Goal: Task Accomplishment & Management: Manage account settings

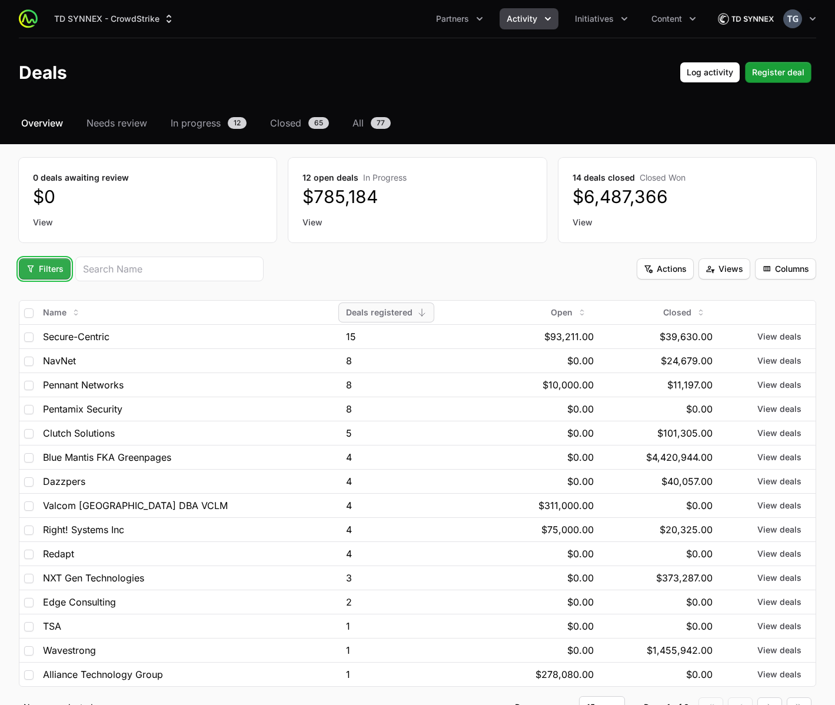
click at [52, 268] on span "Filters" at bounding box center [45, 269] width 38 height 14
click at [66, 244] on html "TD SYNNEX - CrowdStrike Partners Activity Initiatives Content Open user menu Op…" at bounding box center [417, 393] width 835 height 787
click at [55, 275] on span "Filters" at bounding box center [45, 269] width 38 height 14
click at [55, 275] on html "TD SYNNEX - CrowdStrike Partners Activity Initiatives Content Open user menu Op…" at bounding box center [417, 393] width 835 height 787
click at [9, 265] on div "Select a tab Overview Needs review In progress Closed All Overview Needs review…" at bounding box center [417, 431] width 835 height 631
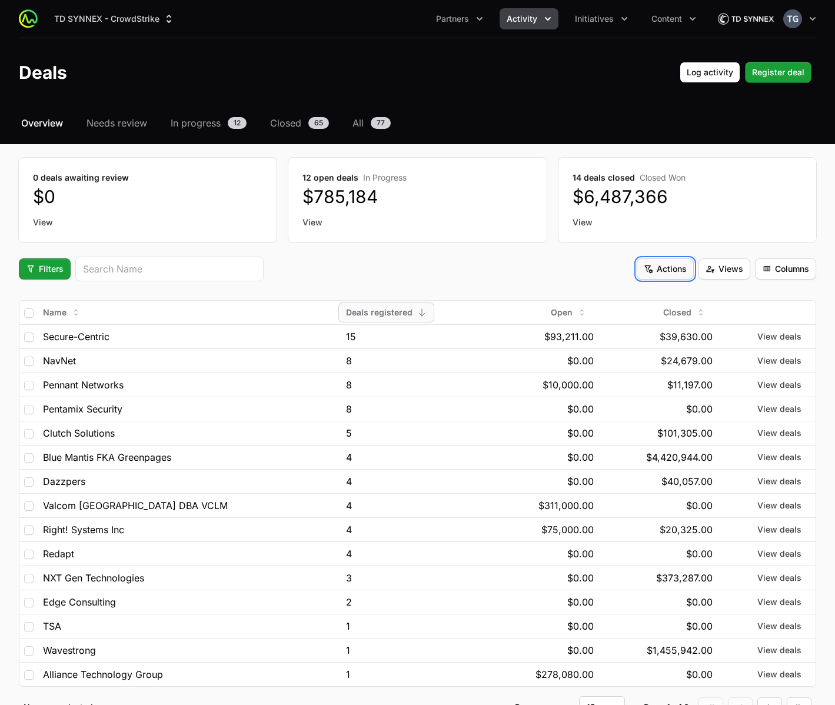
click at [656, 276] on button "Actions" at bounding box center [665, 268] width 57 height 21
click at [656, 274] on html "TD SYNNEX - CrowdStrike Partners Activity Initiatives Content Open user menu Op…" at bounding box center [417, 393] width 835 height 787
click at [591, 269] on div "Filters Actions Views Columns" at bounding box center [417, 268] width 797 height 25
click at [798, 267] on span "Columns" at bounding box center [785, 269] width 47 height 14
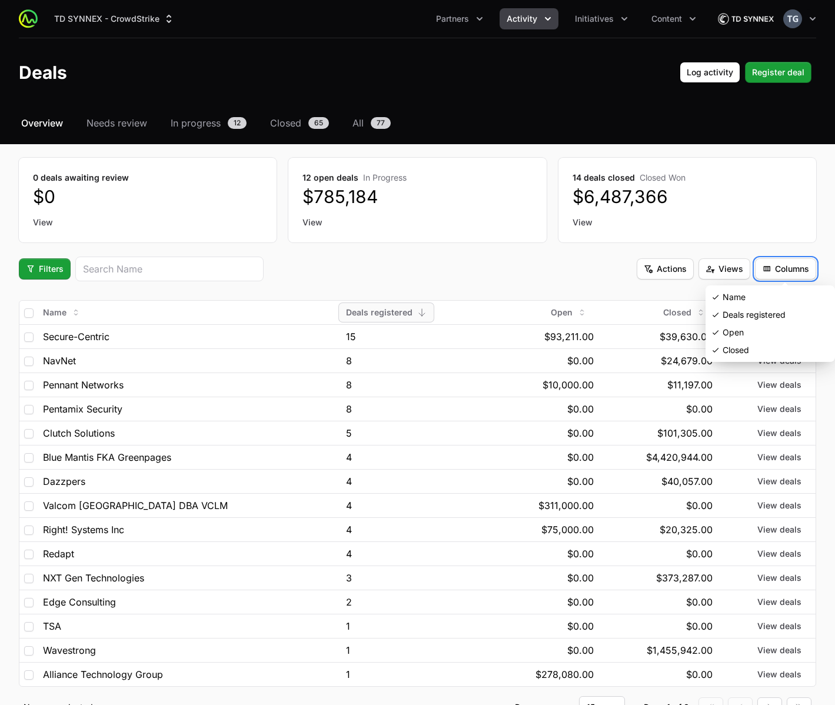
click at [29, 310] on html "TD SYNNEX - CrowdStrike Partners Activity Initiatives Content Open user menu Op…" at bounding box center [417, 393] width 835 height 787
click at [28, 311] on input "checkbox" at bounding box center [28, 312] width 9 height 9
checkbox input "true"
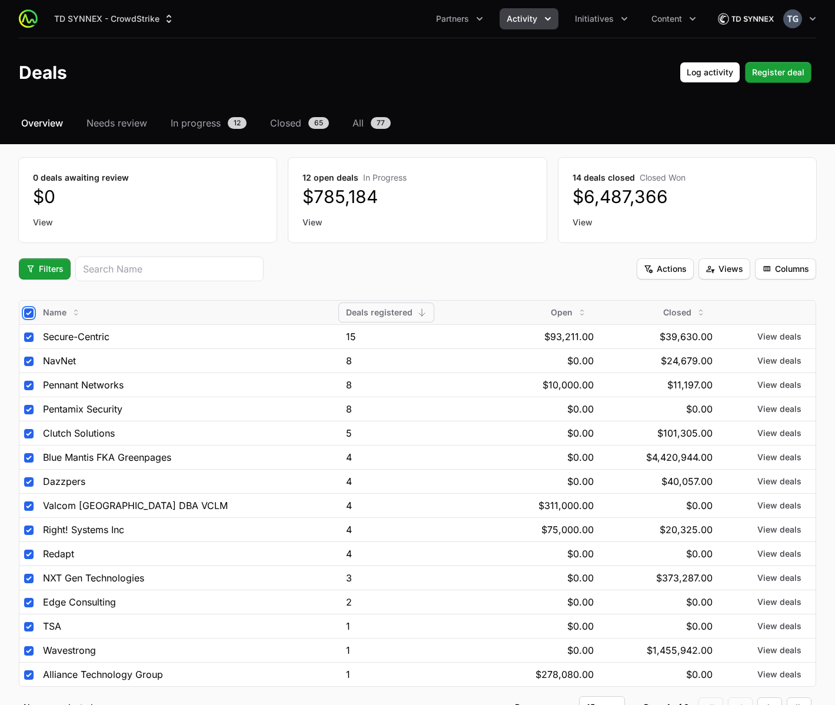
checkbox input "true"
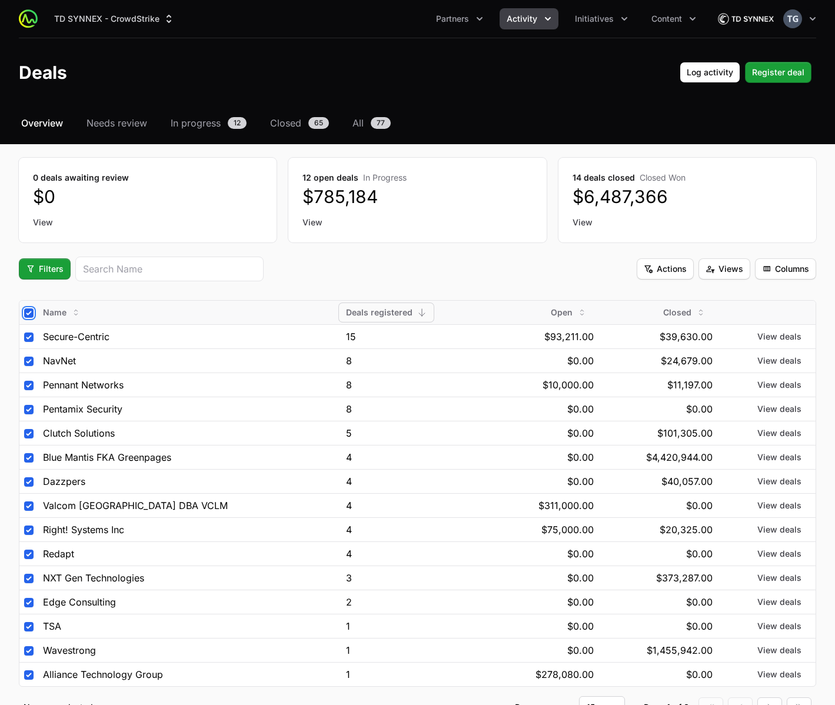
checkbox input "true"
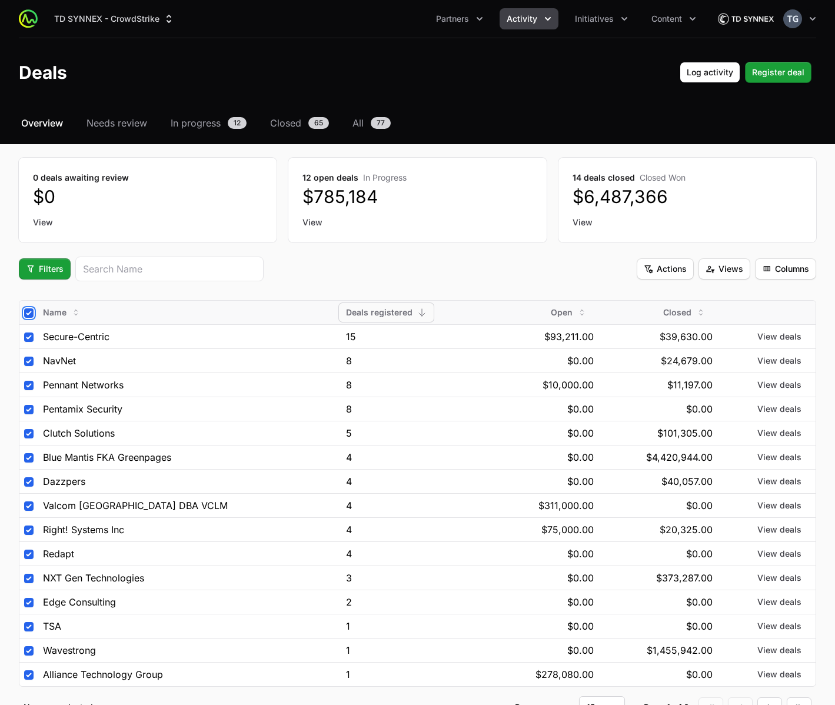
checkbox input "true"
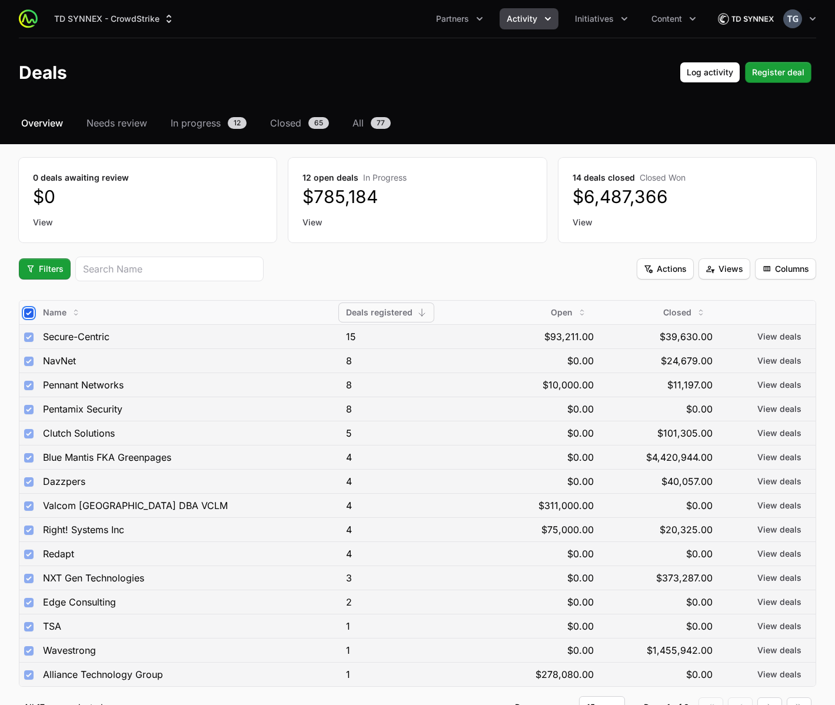
click at [28, 311] on input "checkbox" at bounding box center [28, 312] width 9 height 9
checkbox input "false"
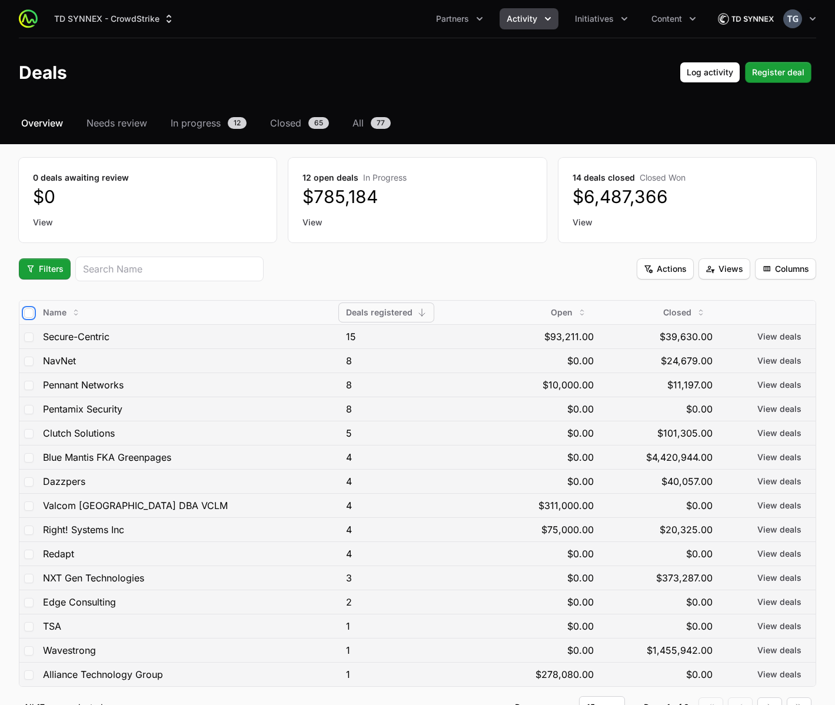
checkbox input "false"
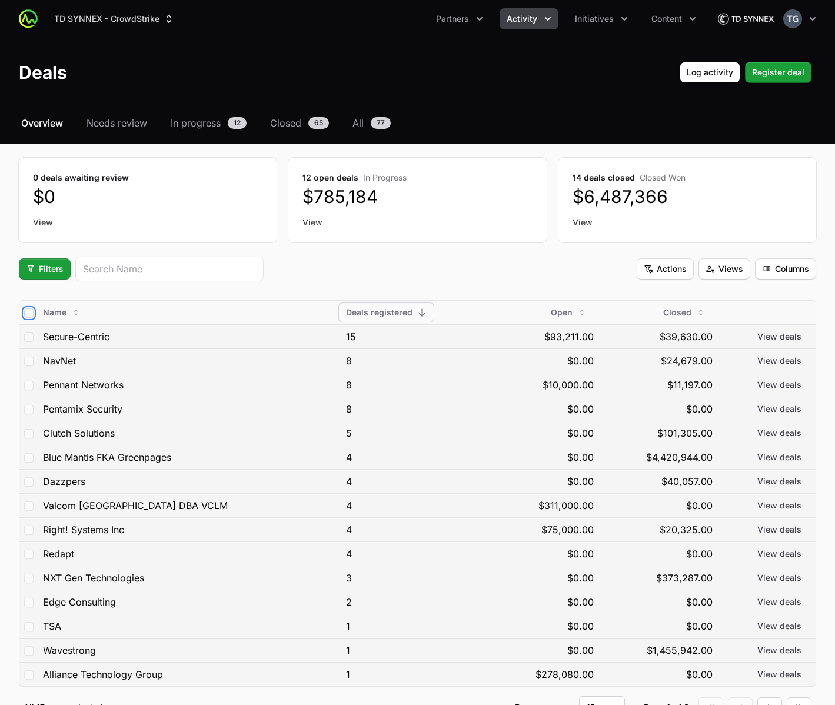
checkbox input "false"
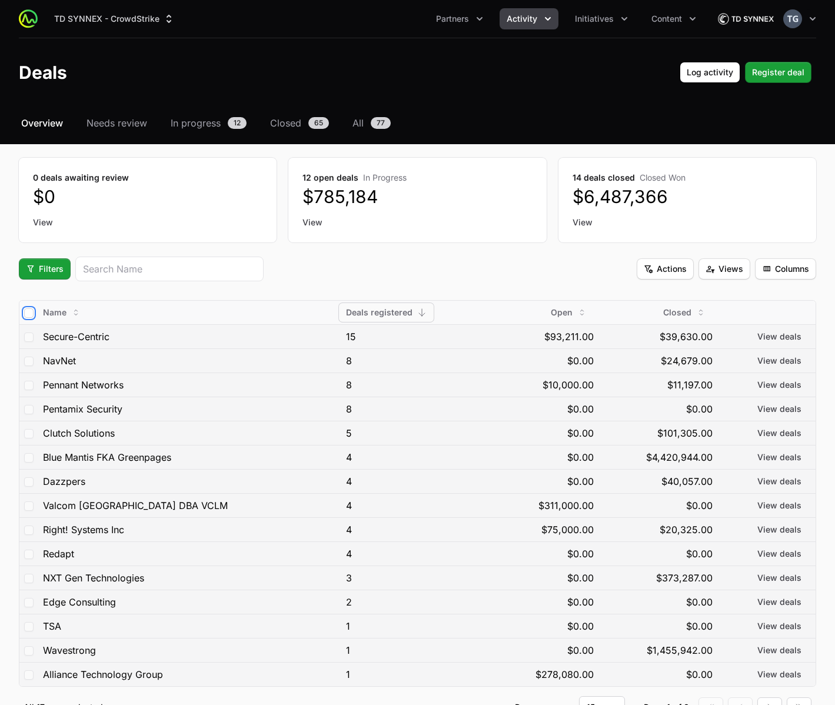
checkbox input "false"
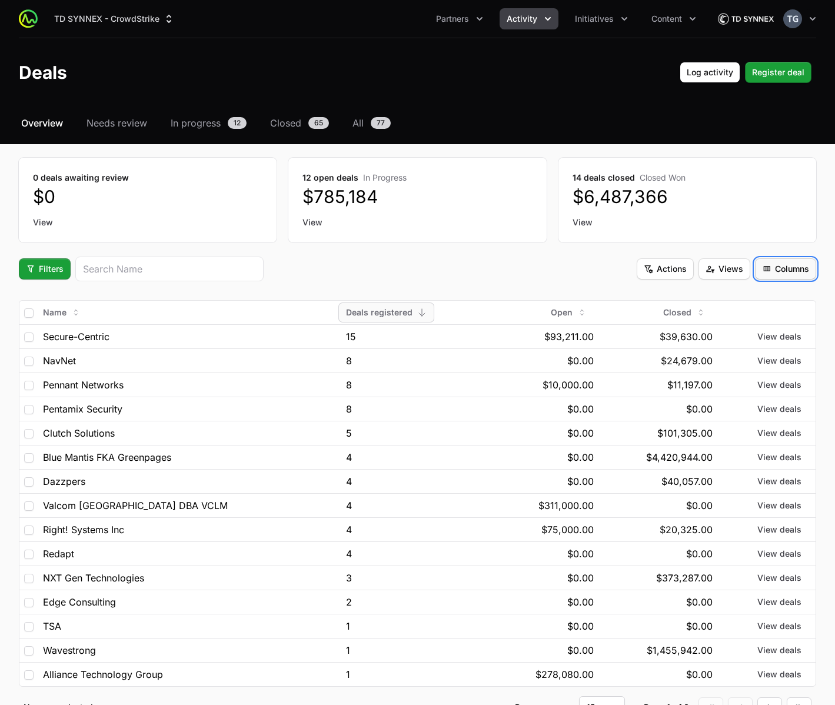
click at [777, 268] on span "Columns" at bounding box center [785, 269] width 47 height 14
click at [749, 351] on div "Closed" at bounding box center [770, 350] width 124 height 18
click at [784, 270] on span "Columns" at bounding box center [785, 269] width 47 height 14
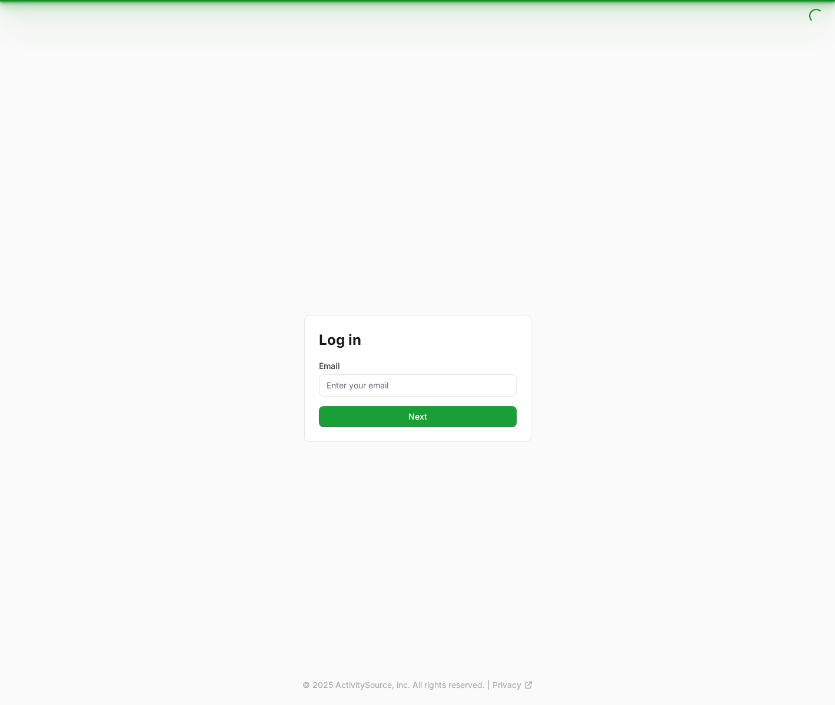
click at [753, 348] on div "Log in Email Next © 2025 ActivitySource, inc. All rights reserved. | Privacy" at bounding box center [417, 352] width 835 height 705
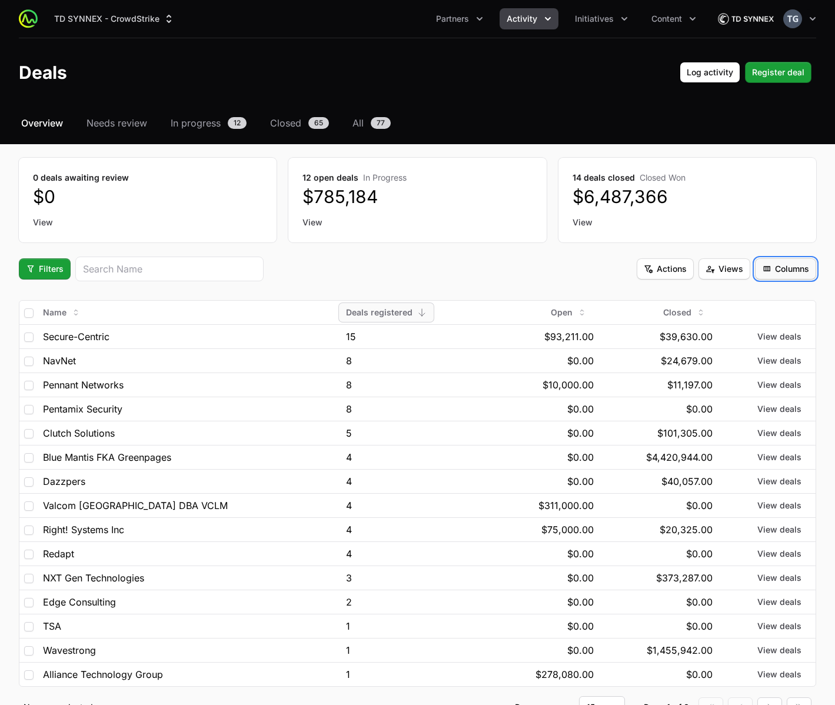
click at [768, 269] on span "Columns" at bounding box center [785, 269] width 47 height 14
click at [665, 266] on html "TD SYNNEX - CrowdStrike Partners Activity Initiatives Content Open user menu Op…" at bounding box center [417, 393] width 835 height 787
click at [665, 274] on span "Actions" at bounding box center [665, 269] width 43 height 14
click at [574, 276] on html "TD SYNNEX - CrowdStrike Partners Activity Initiatives Content Open user menu Op…" at bounding box center [417, 393] width 835 height 787
click at [668, 265] on span "Actions" at bounding box center [665, 269] width 43 height 14
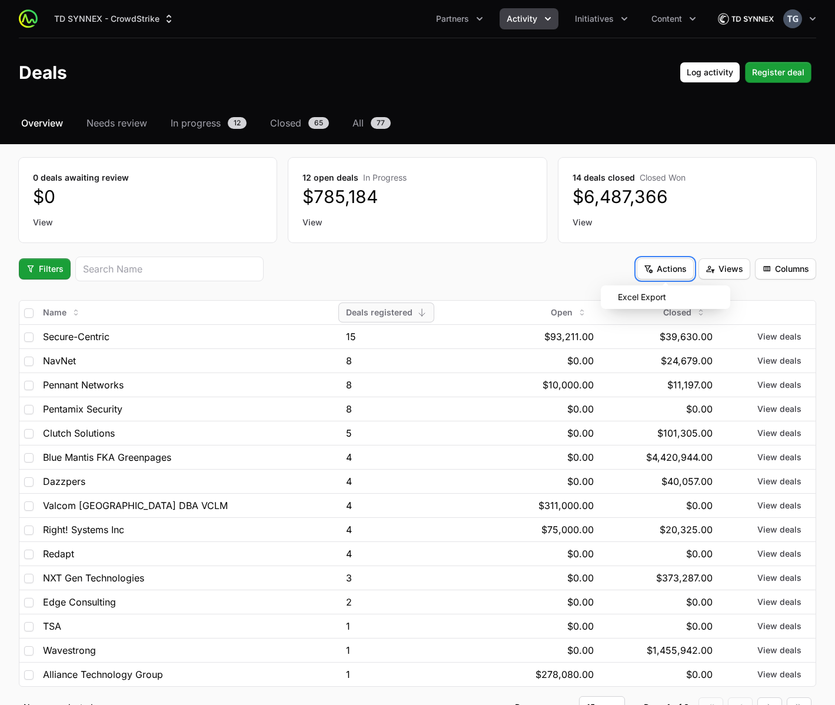
click at [574, 262] on html "TD SYNNEX - CrowdStrike Partners Activity Initiatives Content Open user menu Op…" at bounding box center [417, 393] width 835 height 787
click at [574, 262] on div "Filters Actions Views Columns" at bounding box center [417, 268] width 797 height 25
click at [27, 387] on input "checkbox" at bounding box center [28, 385] width 9 height 9
checkbox input "true"
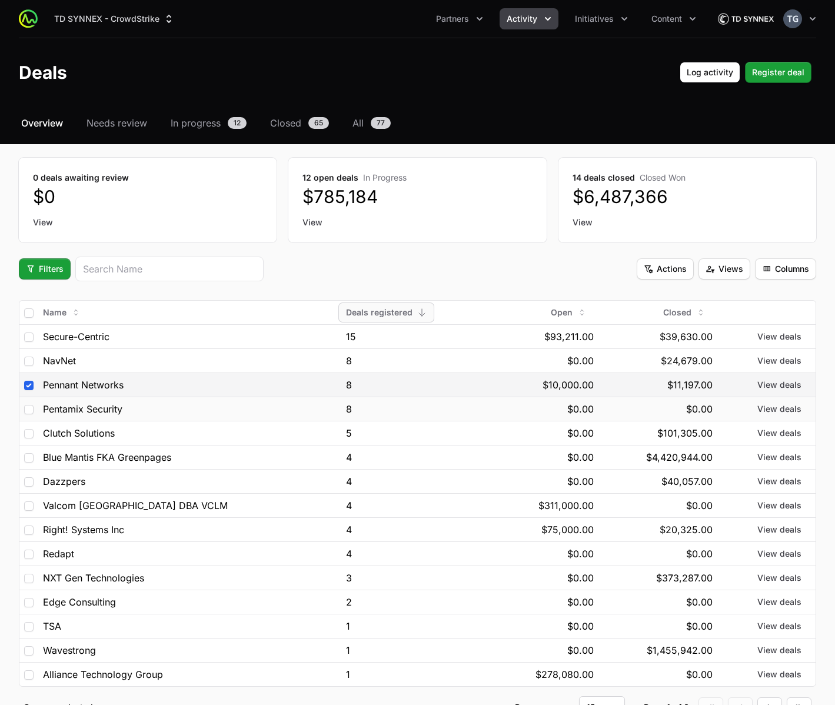
click at [25, 403] on td at bounding box center [28, 409] width 19 height 24
click at [26, 415] on td at bounding box center [28, 409] width 19 height 24
click at [25, 407] on input "checkbox" at bounding box center [28, 409] width 9 height 9
checkbox input "true"
click at [25, 431] on input "checkbox" at bounding box center [28, 433] width 9 height 9
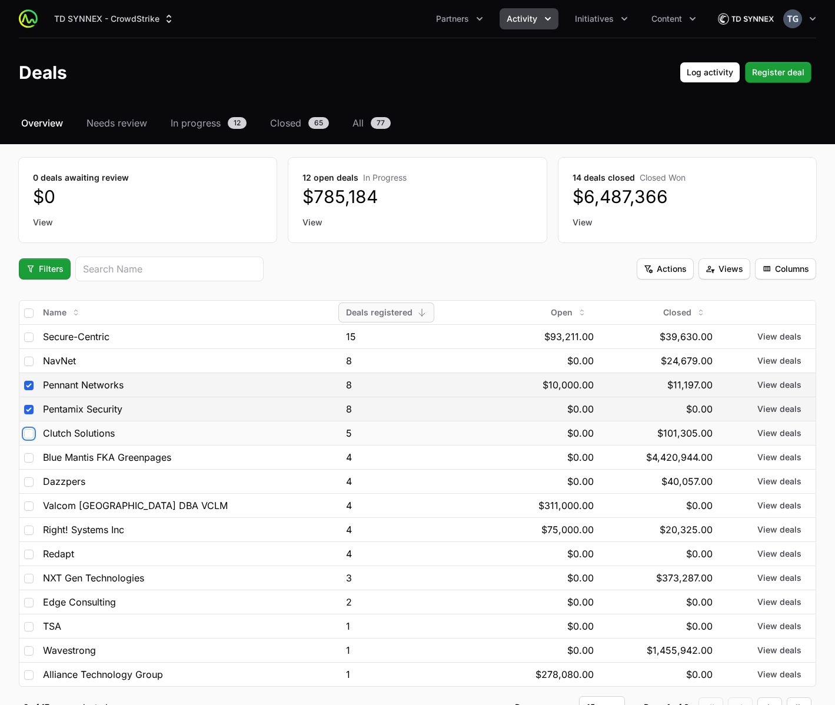
checkbox input "true"
click at [782, 281] on fieldset "Filters Actions Views Columns Name Deals registered Open Closed Secure-Centric …" at bounding box center [417, 487] width 797 height 462
click at [784, 273] on span "Columns" at bounding box center [785, 269] width 47 height 14
click at [603, 277] on html "TD SYNNEX - CrowdStrike Partners Activity Initiatives Content Open user menu Op…" at bounding box center [417, 393] width 835 height 787
click at [654, 264] on span "Actions" at bounding box center [665, 269] width 43 height 14
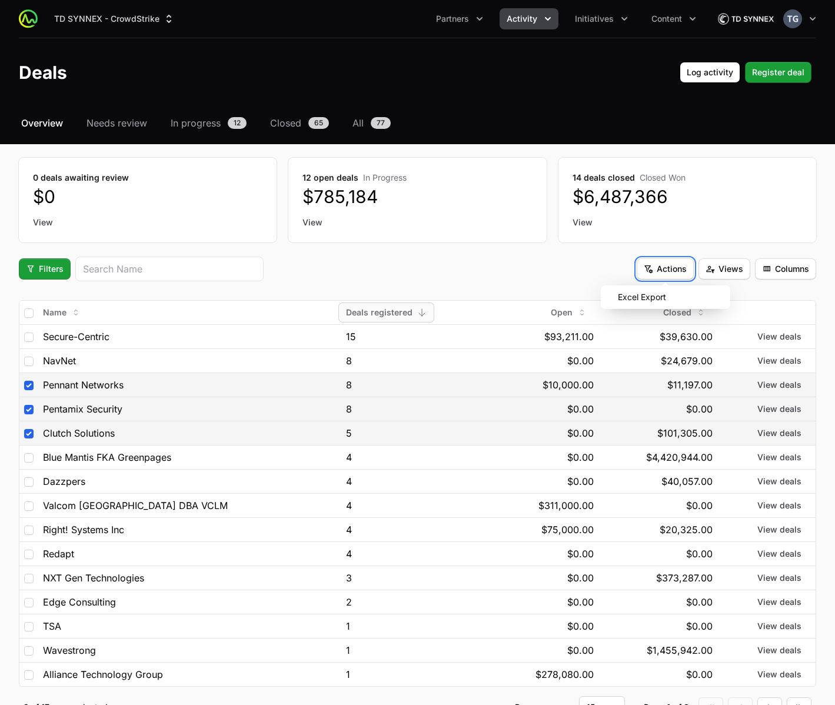
click at [617, 264] on html "TD SYNNEX - CrowdStrike Partners Activity Initiatives Content Open user menu Op…" at bounding box center [417, 393] width 835 height 787
click at [617, 264] on div "Filters Actions Views Columns" at bounding box center [417, 268] width 797 height 25
click at [787, 275] on span "Columns" at bounding box center [785, 269] width 47 height 14
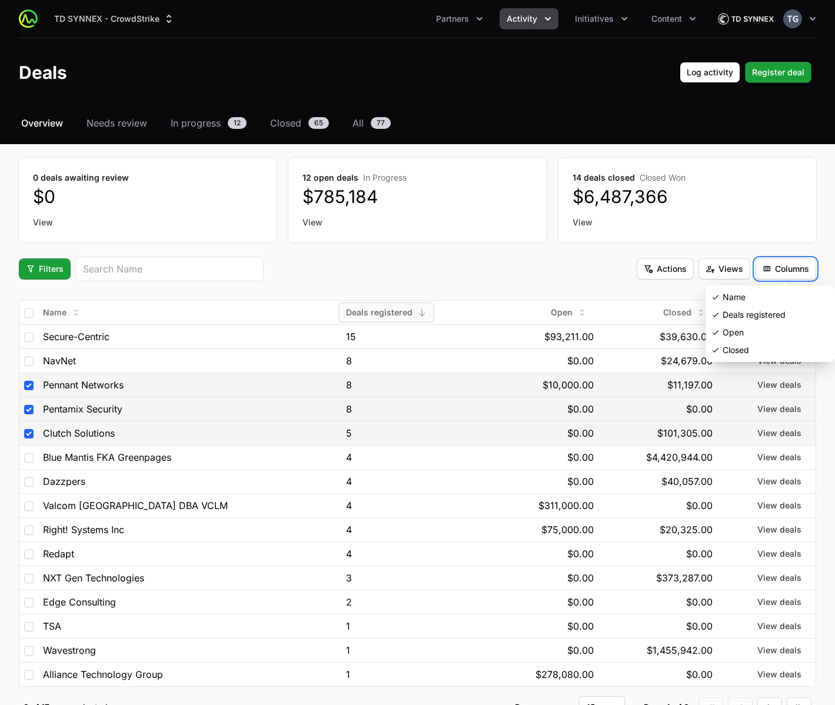
click at [785, 269] on html "TD SYNNEX - CrowdStrike Partners Activity Initiatives Content Open user menu Op…" at bounding box center [417, 393] width 835 height 787
click at [785, 269] on span "Columns" at bounding box center [785, 269] width 47 height 14
click at [675, 13] on html "TD SYNNEX - CrowdStrike Partners Activity Initiatives Content Open user menu Op…" at bounding box center [417, 393] width 835 height 787
click at [668, 23] on span "Content" at bounding box center [666, 19] width 31 height 12
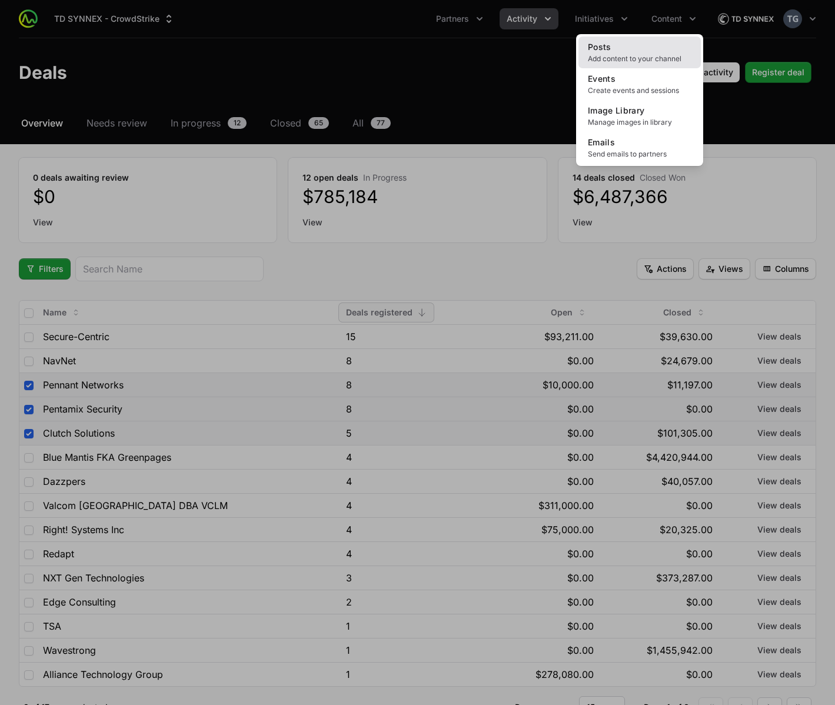
click at [604, 55] on span "Add content to your channel" at bounding box center [640, 58] width 104 height 9
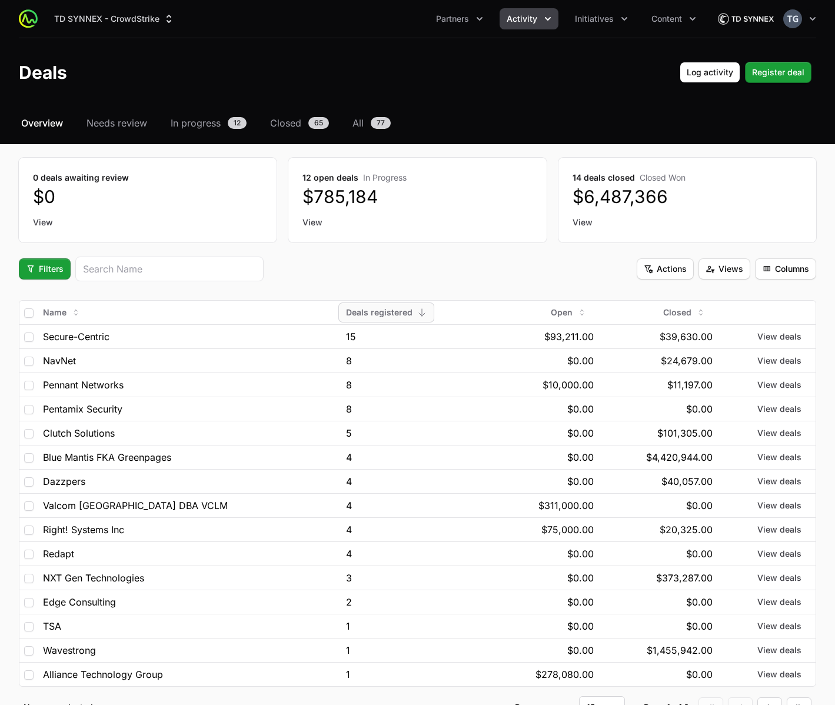
click at [355, 255] on div "Select a tab Overview Needs review In progress Closed All Overview Needs review…" at bounding box center [417, 431] width 835 height 631
click at [681, 21] on span "Content" at bounding box center [666, 19] width 31 height 12
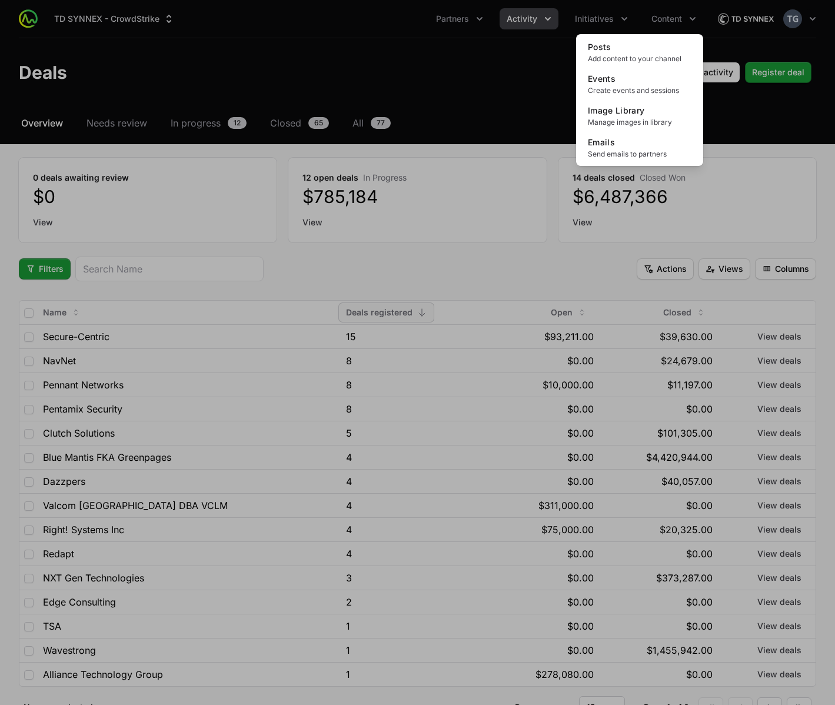
click at [418, 54] on div "Content menu" at bounding box center [417, 352] width 835 height 705
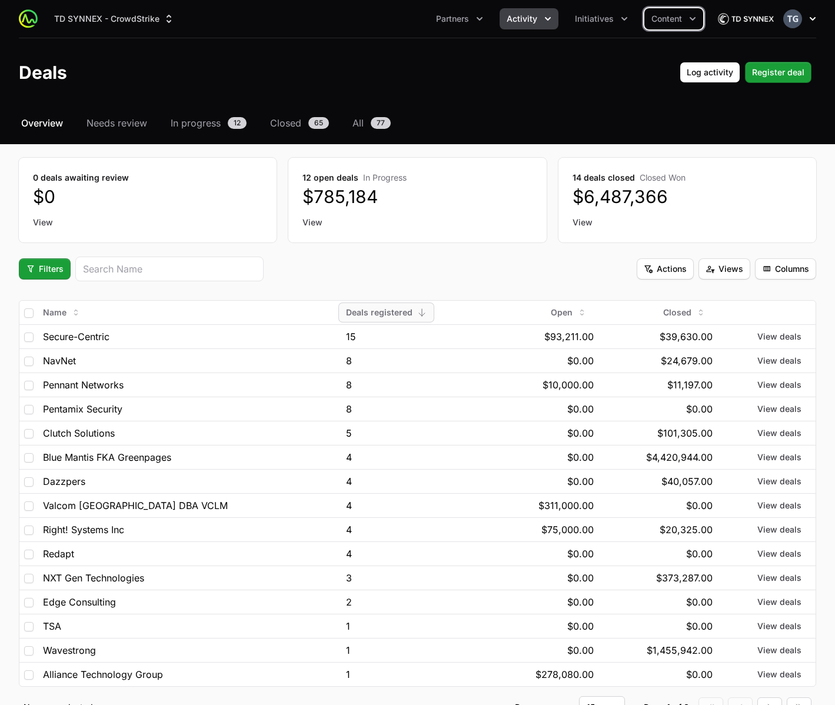
click at [807, 19] on icon "button" at bounding box center [813, 19] width 12 height 12
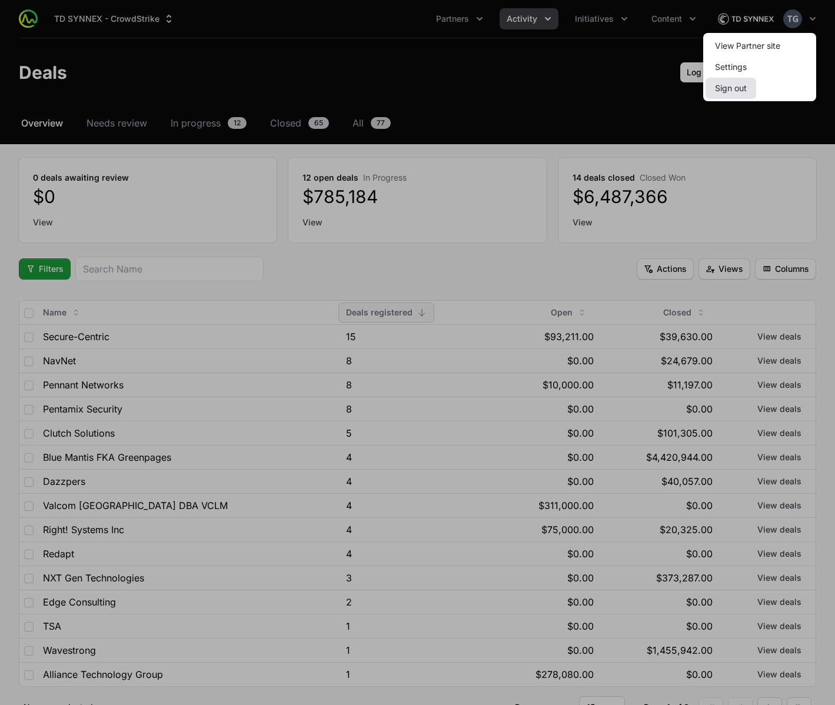
click at [729, 86] on button "Sign out" at bounding box center [730, 88] width 51 height 21
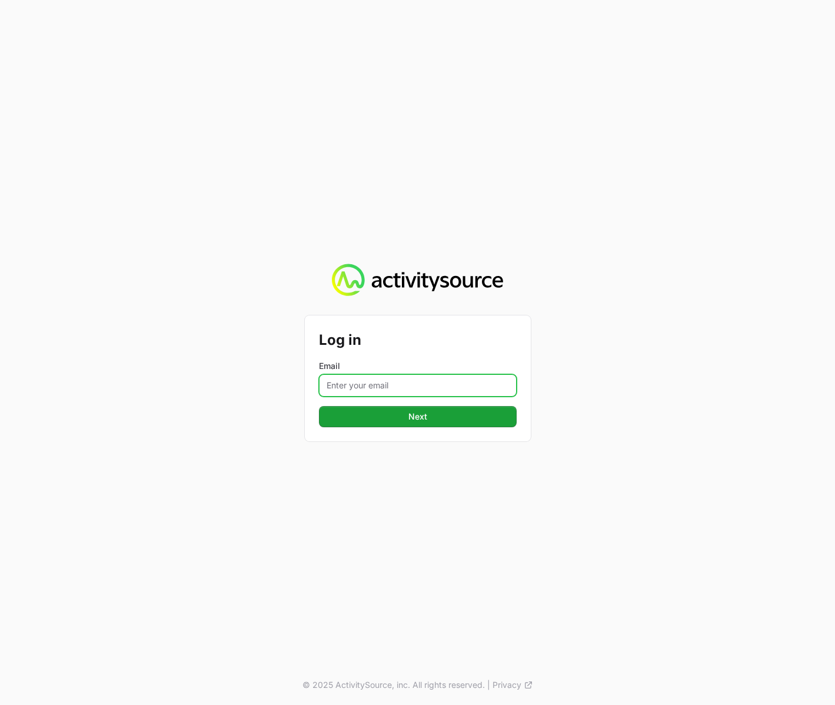
click at [456, 378] on input "Email" at bounding box center [418, 385] width 198 height 22
